Goal: Find specific page/section: Find specific page/section

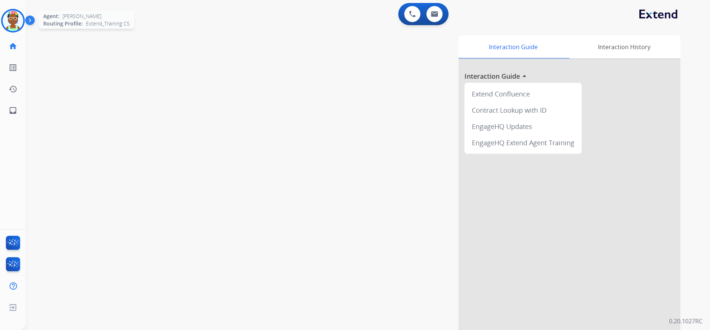
click at [10, 18] on img at bounding box center [13, 20] width 21 height 21
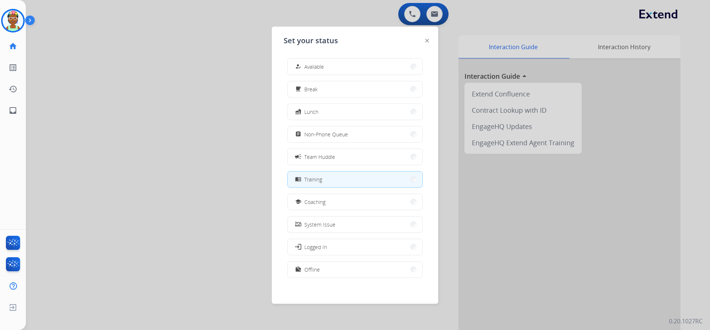
click at [227, 129] on div at bounding box center [355, 165] width 710 height 330
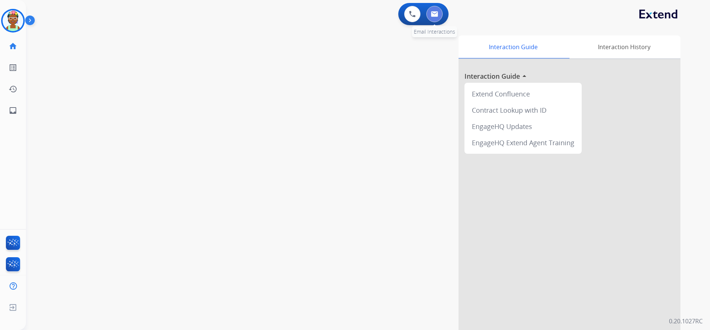
click at [439, 16] on button at bounding box center [435, 14] width 16 height 16
select select "**********"
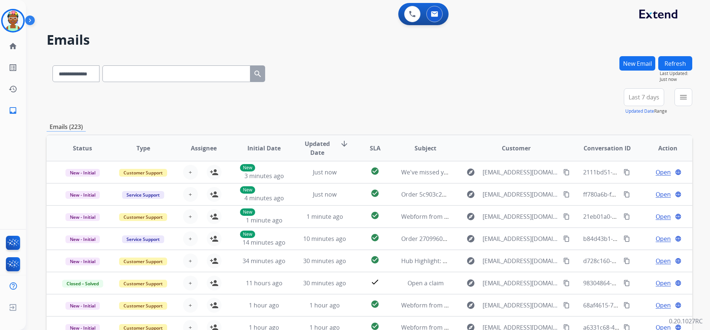
click at [591, 95] on div "**********" at bounding box center [370, 101] width 646 height 27
click at [609, 102] on div "+100" at bounding box center [609, 100] width 18 height 18
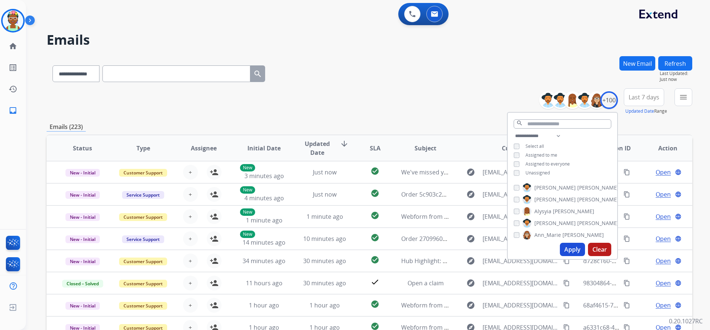
click at [532, 172] on span "Unassigned" at bounding box center [538, 173] width 24 height 6
click at [662, 122] on div "Emails (223)" at bounding box center [370, 126] width 646 height 9
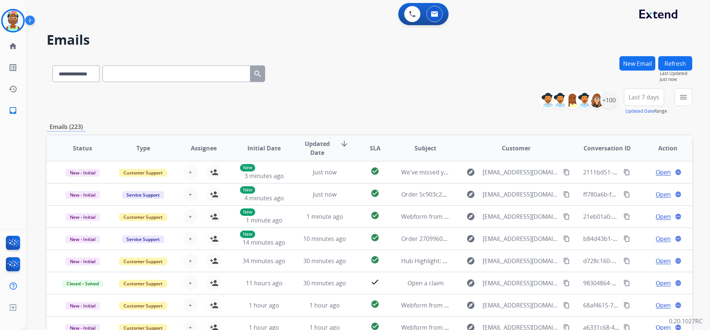
click at [653, 96] on span "Last 7 days" at bounding box center [644, 97] width 31 height 3
click at [636, 124] on div "Custom" at bounding box center [642, 124] width 41 height 11
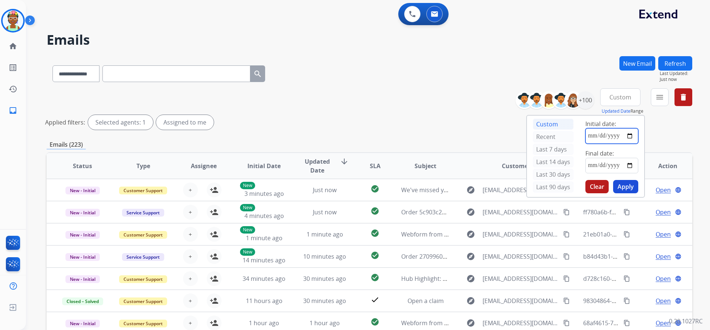
click at [631, 133] on input "date" at bounding box center [612, 136] width 53 height 16
type input "**********"
click at [629, 164] on input "date" at bounding box center [612, 166] width 53 height 16
type input "**********"
click at [629, 187] on button "Apply" at bounding box center [625, 186] width 25 height 13
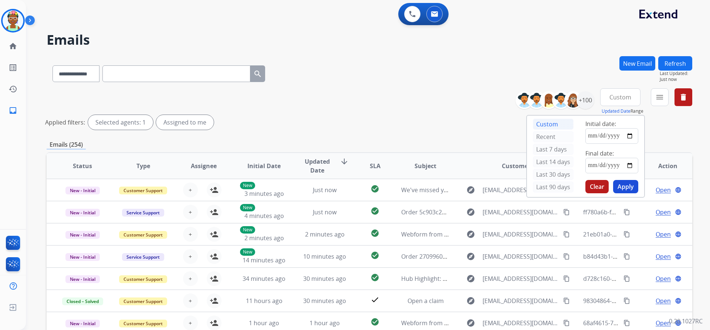
click at [675, 118] on div "Applied filters: Selected agents: 1 Assigned to me" at bounding box center [368, 122] width 646 height 15
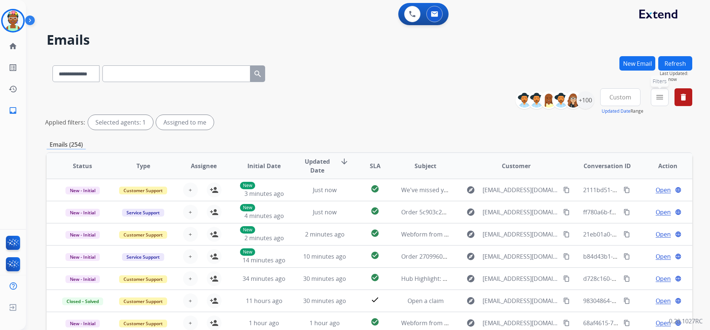
click at [663, 94] on mat-icon "menu" at bounding box center [660, 97] width 9 height 9
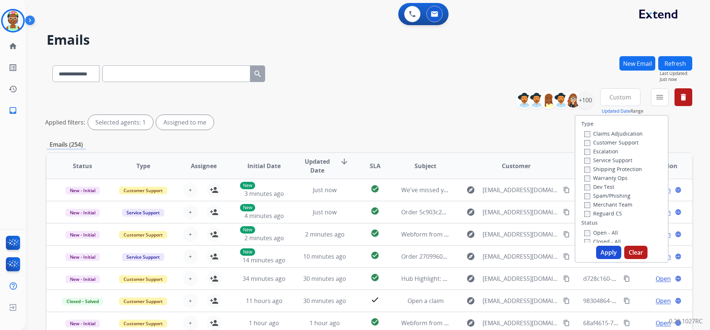
click at [604, 231] on label "Open - All" at bounding box center [602, 232] width 34 height 7
click at [610, 257] on button "Apply" at bounding box center [608, 252] width 25 height 13
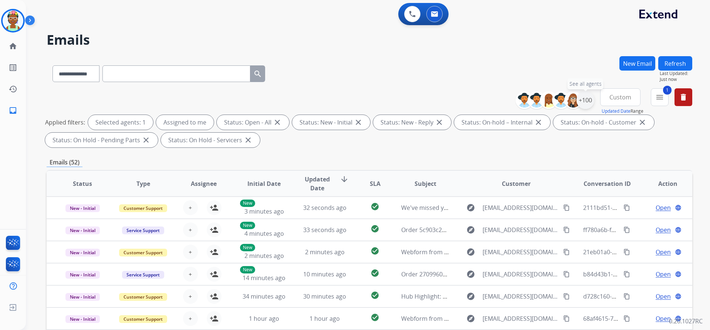
click at [583, 100] on div "+100" at bounding box center [586, 100] width 18 height 18
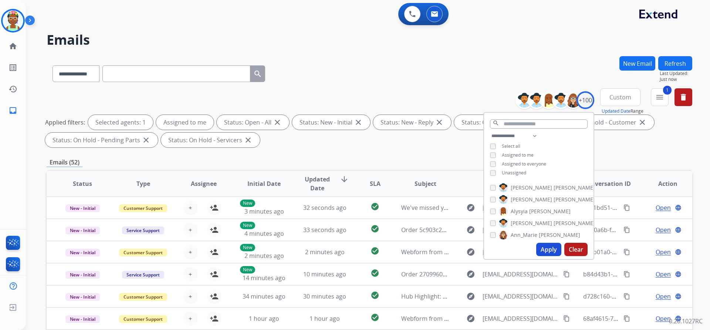
click at [546, 250] on button "Apply" at bounding box center [548, 249] width 25 height 13
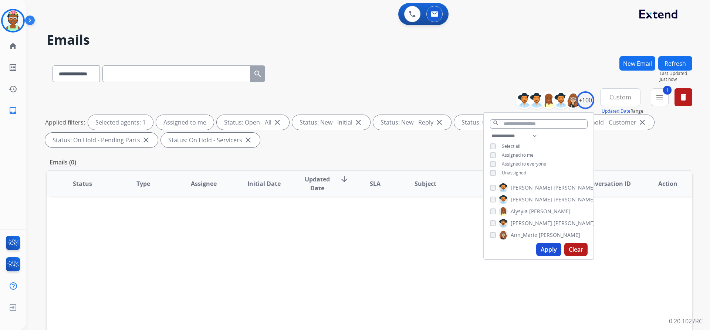
click at [455, 147] on div "Applied filters: Selected agents: 1 Assigned to me Status: Open - All close Sta…" at bounding box center [368, 131] width 646 height 33
